Goal: Feedback & Contribution: Submit feedback/report problem

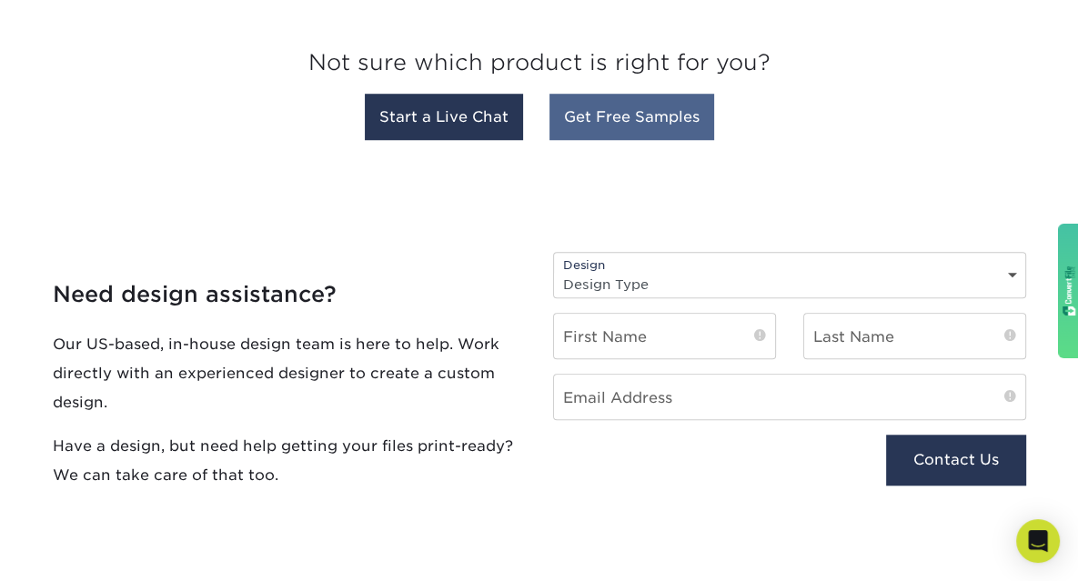
scroll to position [1094, 0]
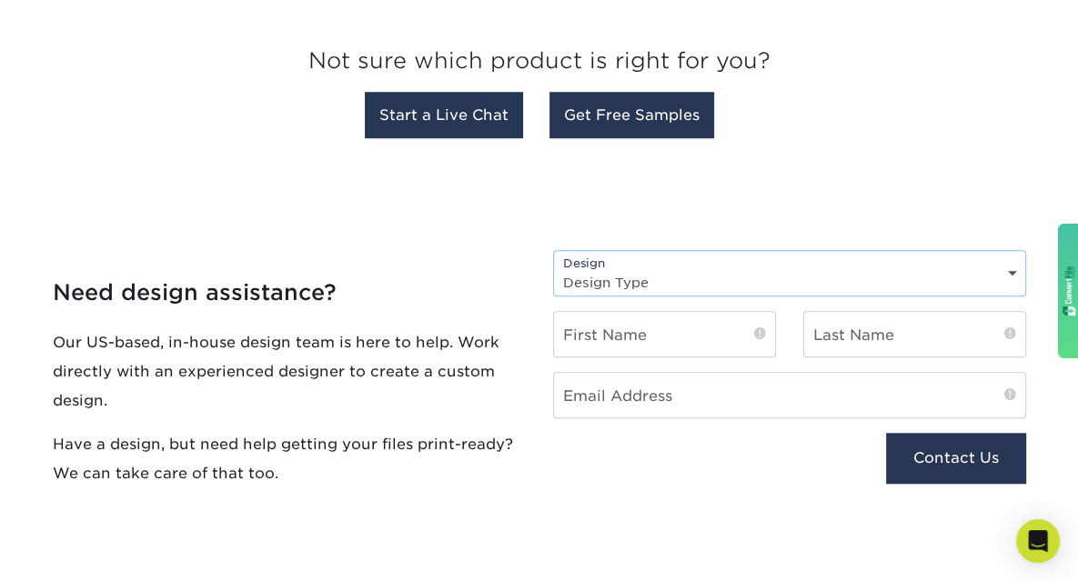
click at [1000, 274] on select "Design Type Design Edits New Design" at bounding box center [789, 282] width 471 height 26
select select "New Design"
click at [554, 269] on select "Design Type Design Edits New Design" at bounding box center [789, 282] width 471 height 26
click at [726, 345] on input "text" at bounding box center [664, 334] width 221 height 45
type input "[PERSON_NAME]"
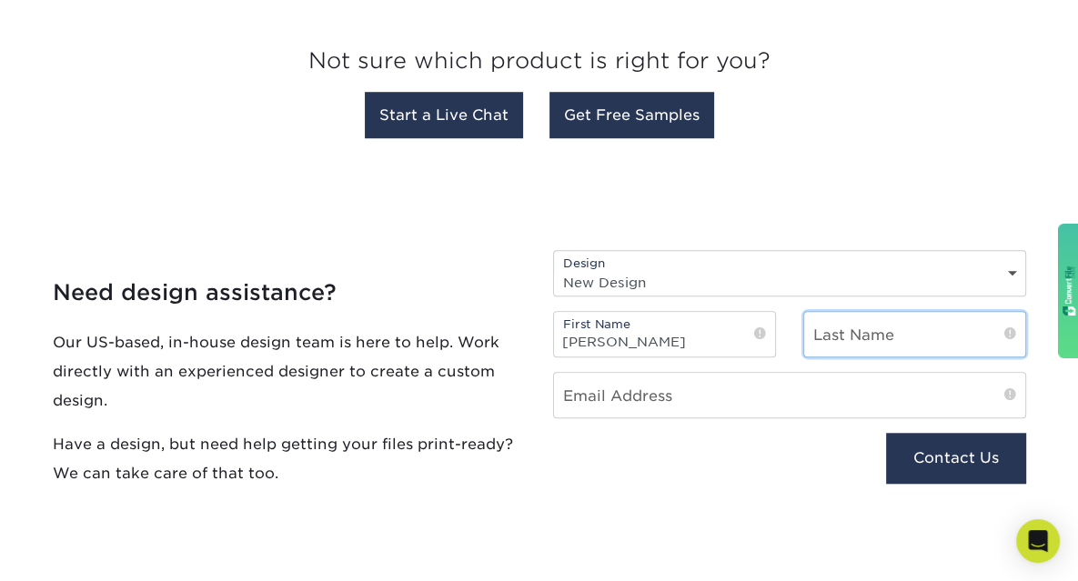
click at [845, 338] on input "text" at bounding box center [914, 334] width 221 height 45
type input "[PERSON_NAME]"
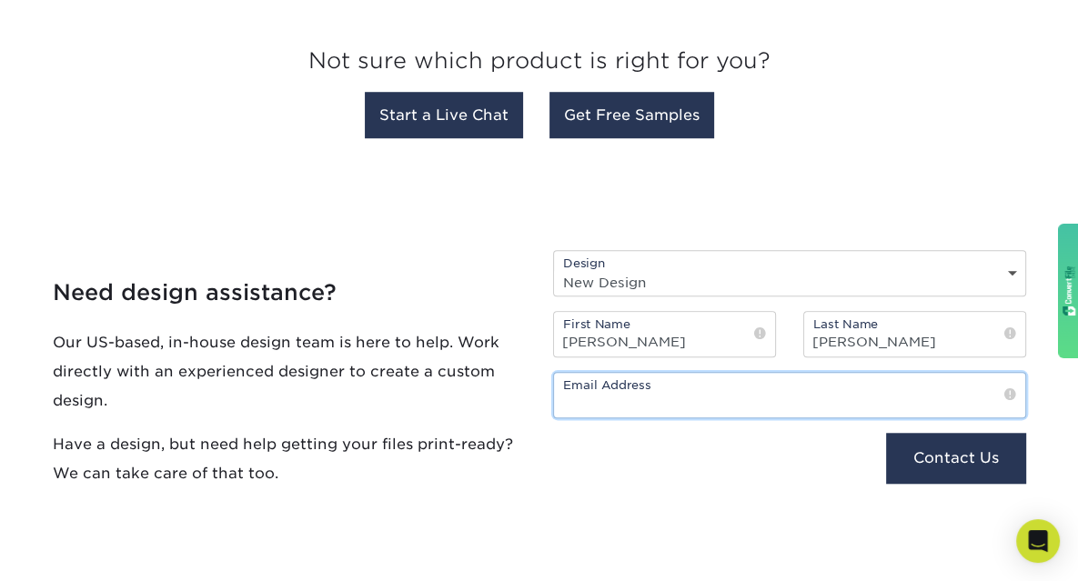
click at [654, 390] on input "email" at bounding box center [789, 395] width 471 height 45
type input "[EMAIL_ADDRESS][DOMAIN_NAME]"
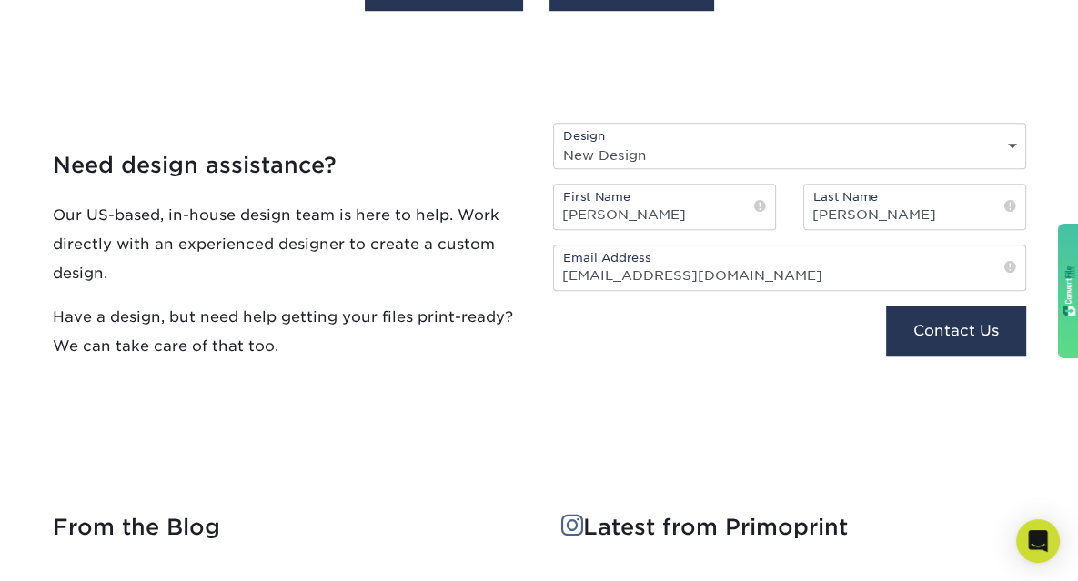
scroll to position [1220, 0]
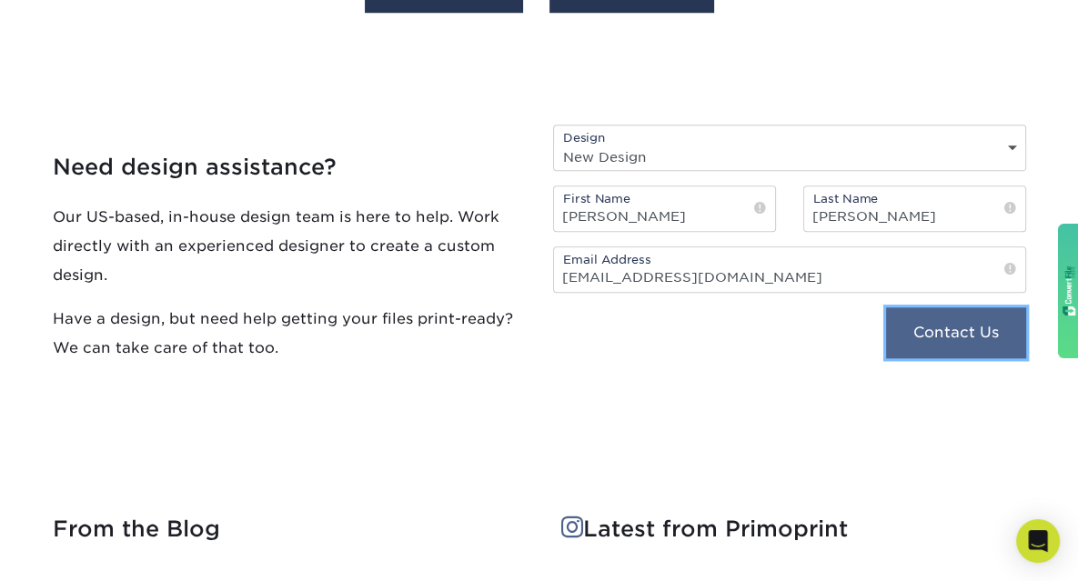
click at [923, 354] on button "Contact Us" at bounding box center [955, 332] width 139 height 51
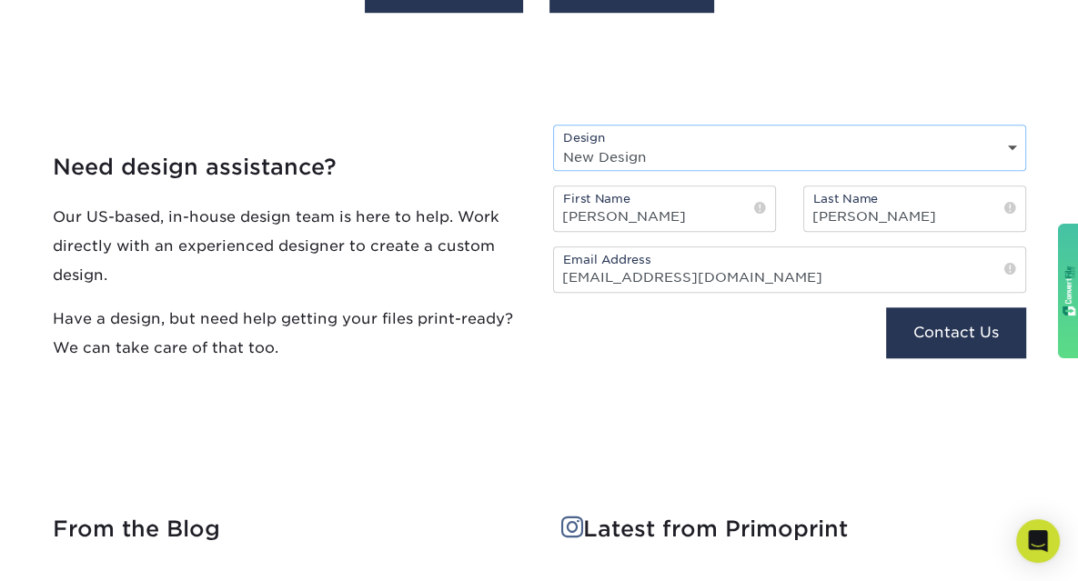
click at [806, 161] on select "Design Type Design Edits New Design" at bounding box center [789, 157] width 471 height 26
click at [554, 144] on select "Design Type Design Edits New Design" at bounding box center [789, 157] width 471 height 26
click at [792, 166] on select "Design Type Design Edits New Design" at bounding box center [789, 157] width 471 height 26
select select "Design Edits"
click at [554, 144] on select "Design Type Design Edits New Design" at bounding box center [789, 157] width 471 height 26
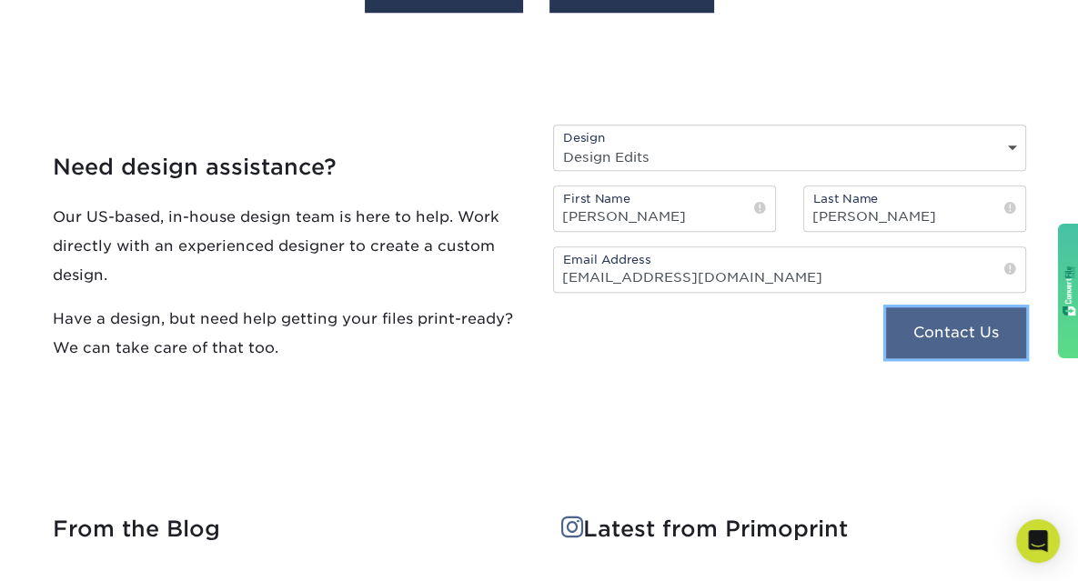
click at [919, 345] on button "Contact Us" at bounding box center [955, 332] width 139 height 51
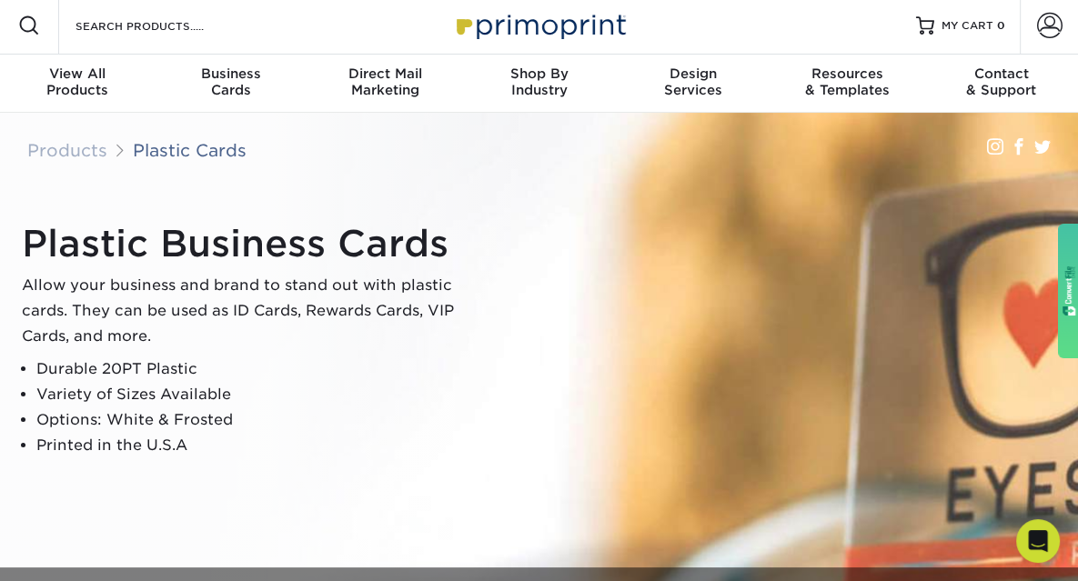
scroll to position [6, 0]
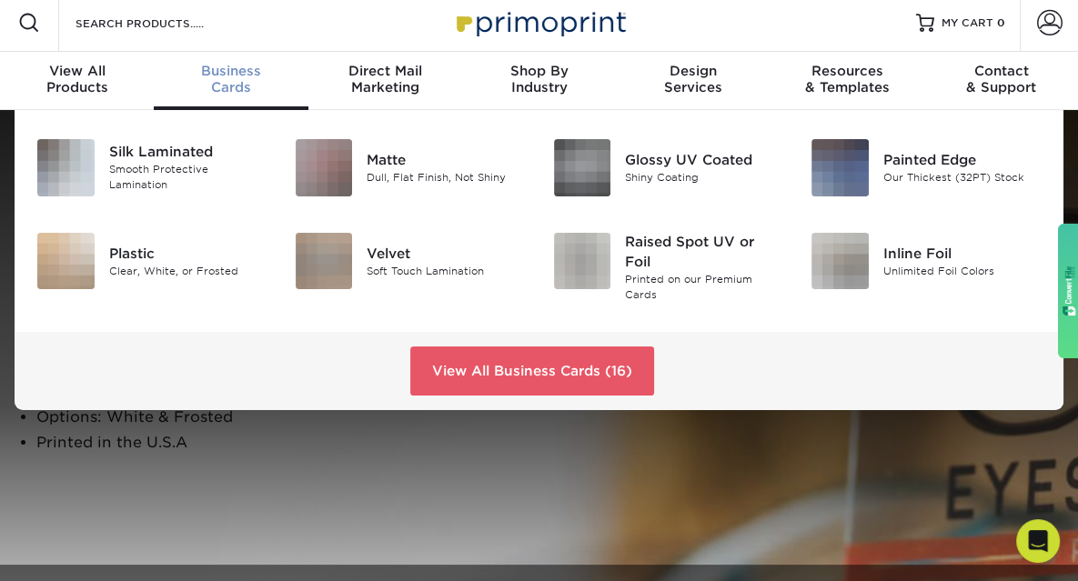
click at [238, 77] on span "Business" at bounding box center [231, 71] width 154 height 16
